Goal: Information Seeking & Learning: Understand process/instructions

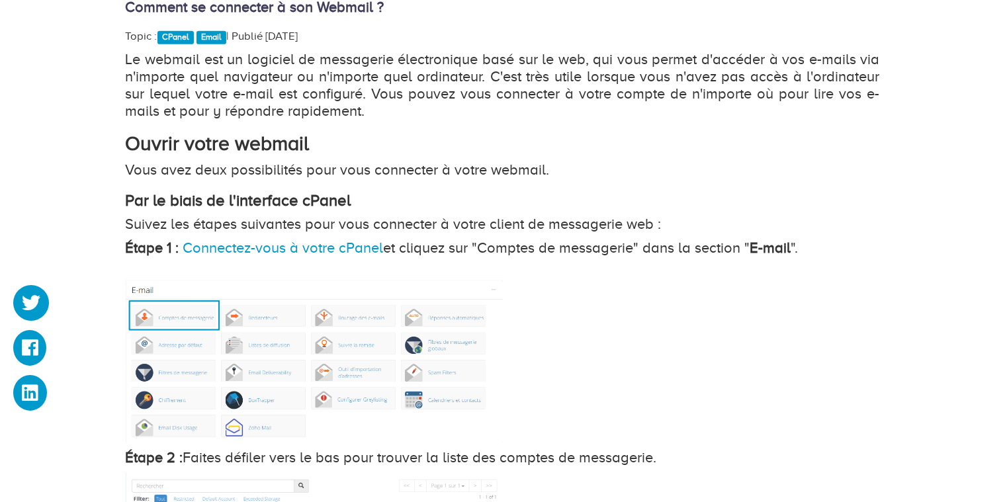
scroll to position [842, 0]
click at [265, 246] on link "Connectez-vous à votre cPanel" at bounding box center [283, 247] width 200 height 17
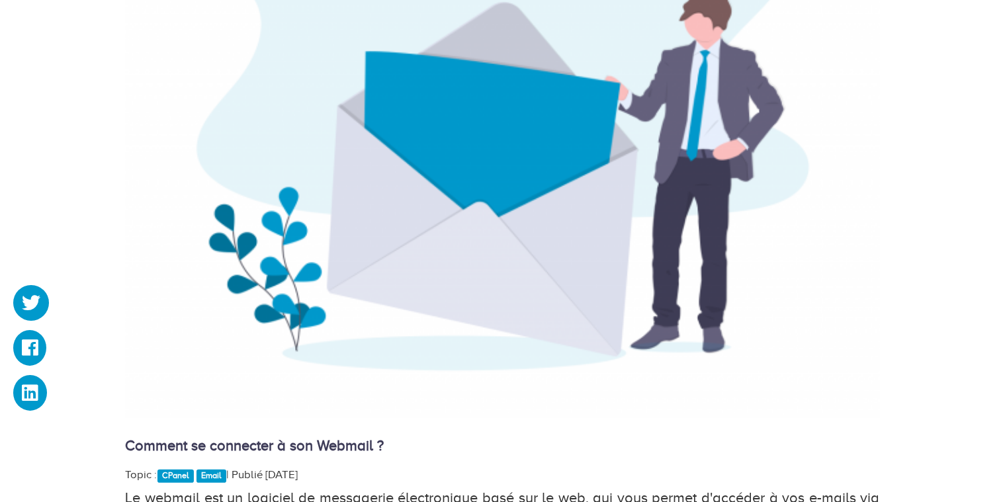
scroll to position [0, 0]
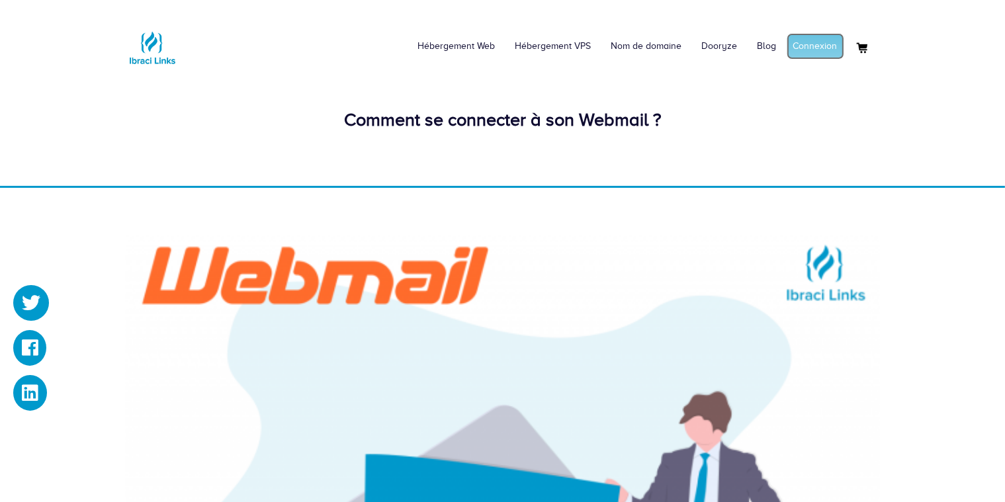
click at [815, 48] on link "Connexion" at bounding box center [815, 46] width 58 height 26
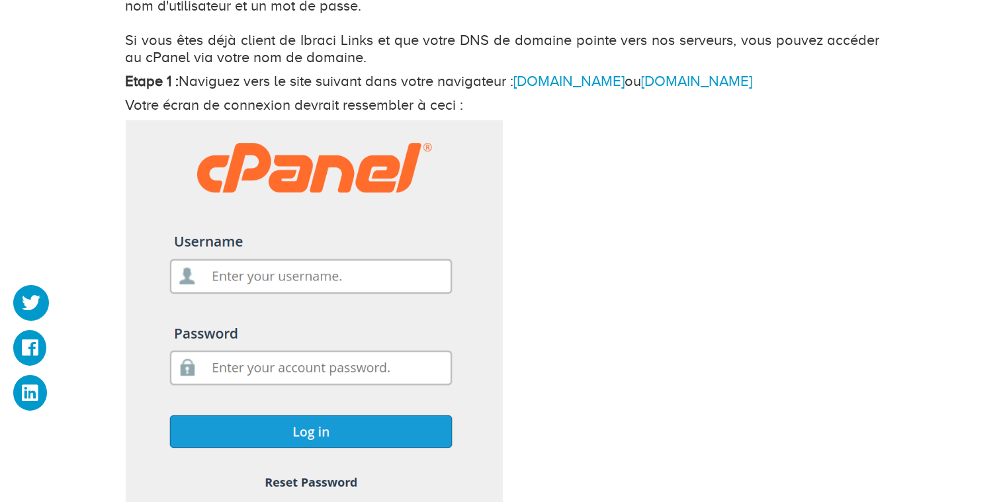
scroll to position [1614, 0]
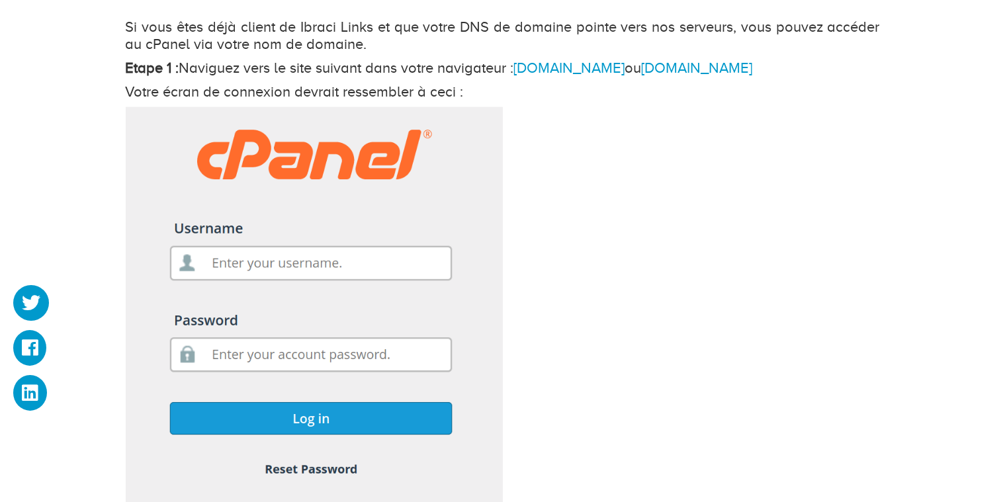
click at [269, 258] on img at bounding box center [314, 310] width 377 height 407
click at [266, 251] on img at bounding box center [314, 310] width 377 height 407
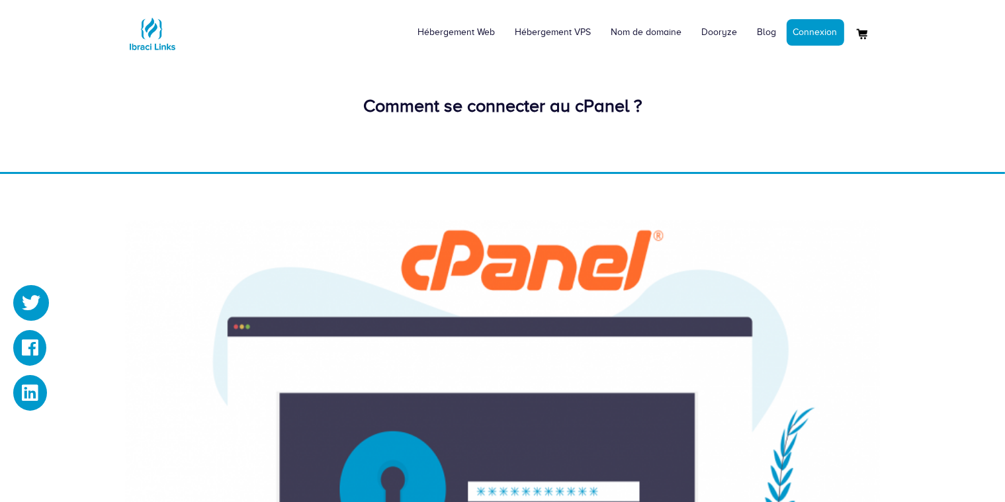
scroll to position [0, 0]
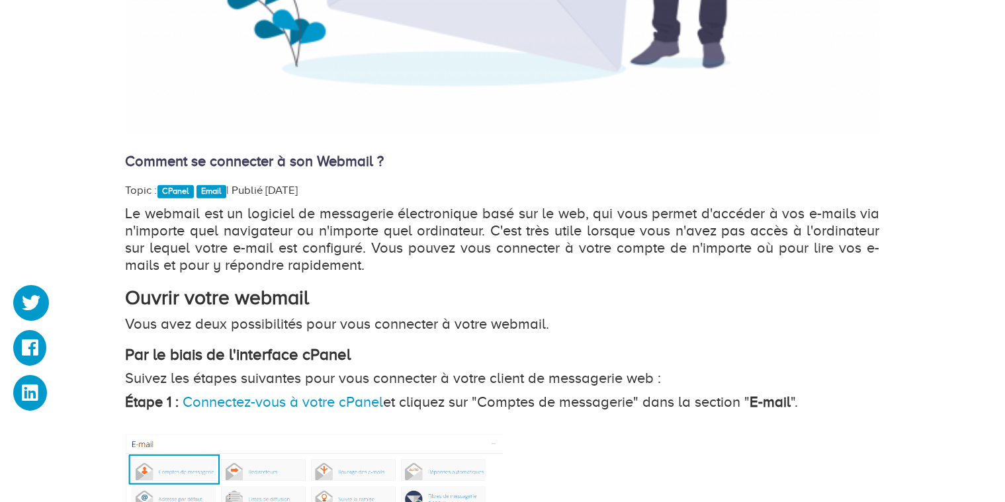
scroll to position [688, 0]
click at [220, 190] on link "Email" at bounding box center [211, 191] width 30 height 13
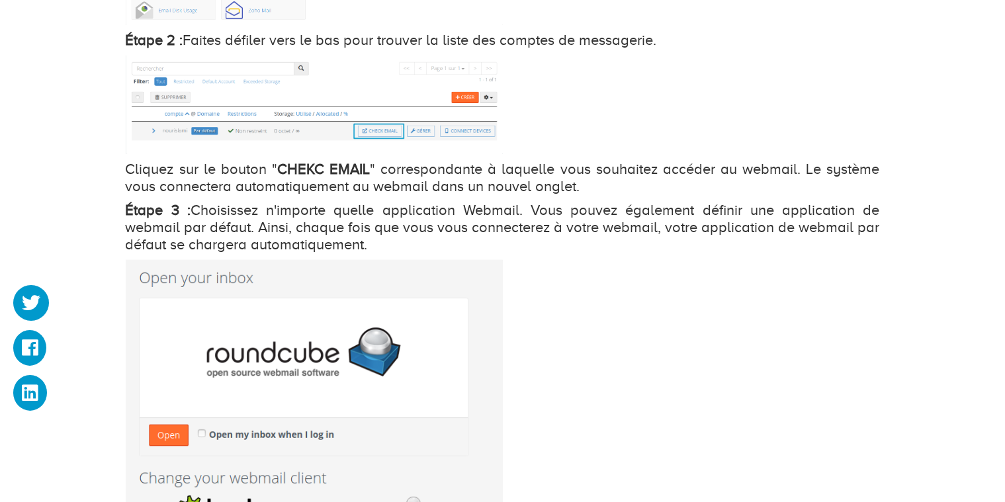
scroll to position [1698, 0]
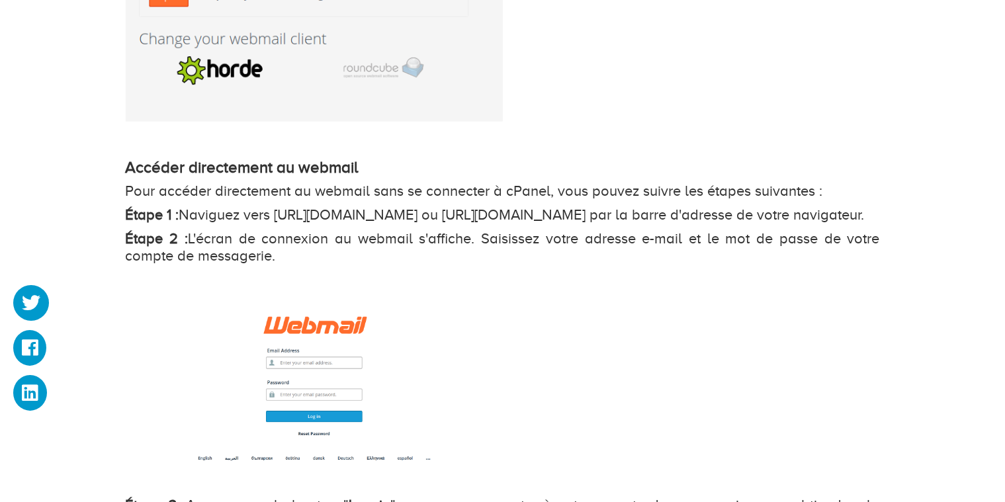
click at [390, 206] on p "Étape 1 : Naviguez vers [URL][DOMAIN_NAME] ou [URL][DOMAIN_NAME] par la barre d…" at bounding box center [503, 214] width 754 height 17
click at [347, 224] on p "Étape 1 : Naviguez vers [URL][DOMAIN_NAME] ou [URL][DOMAIN_NAME] par la barre d…" at bounding box center [503, 214] width 754 height 17
